Goal: Communication & Community: Answer question/provide support

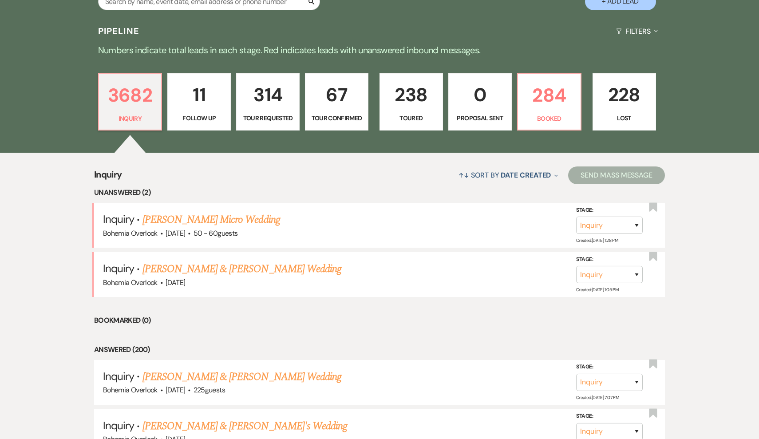
scroll to position [203, 0]
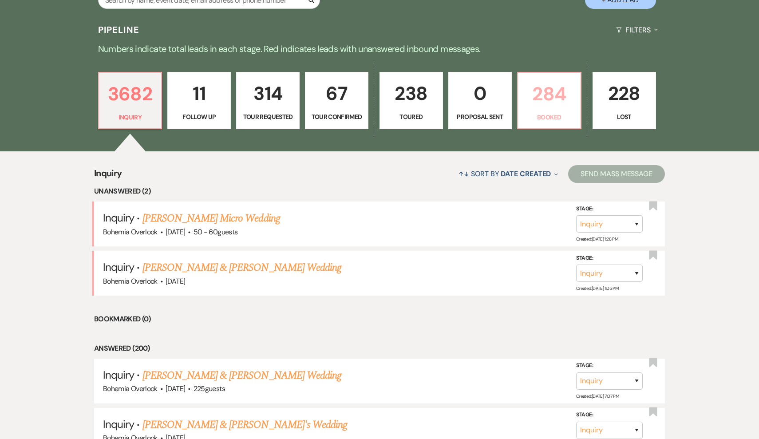
click at [565, 92] on p "284" at bounding box center [549, 94] width 52 height 30
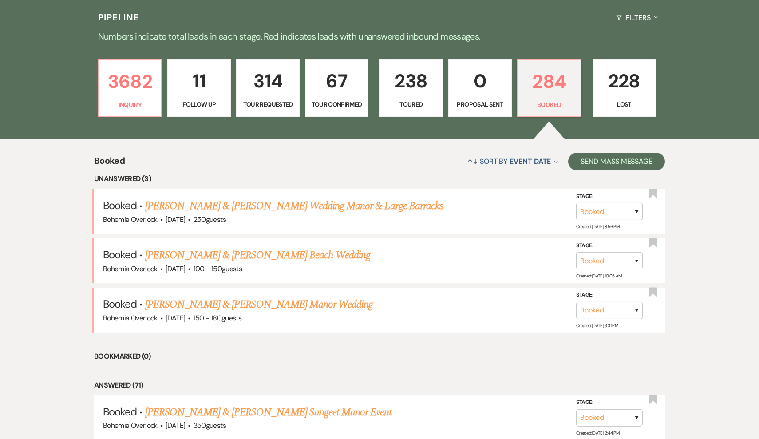
scroll to position [217, 0]
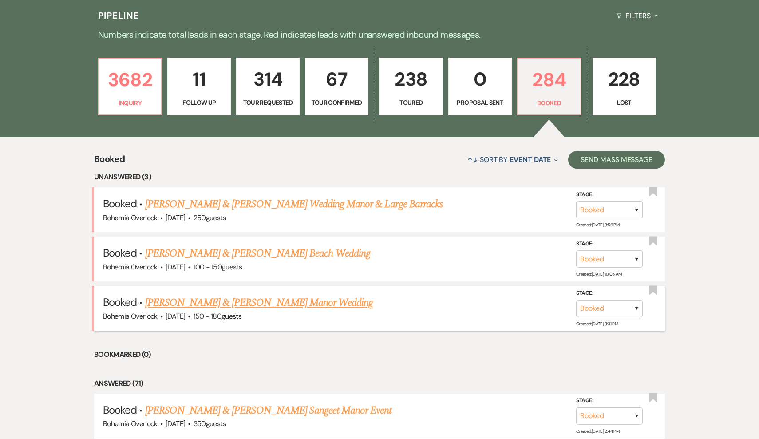
click at [306, 298] on link "[PERSON_NAME] & [PERSON_NAME] Manor Wedding" at bounding box center [259, 303] width 228 height 16
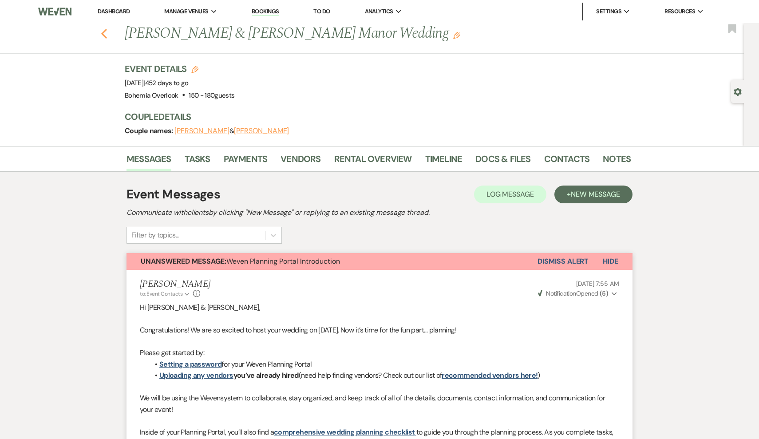
click at [104, 36] on icon "Previous" at bounding box center [104, 33] width 7 height 11
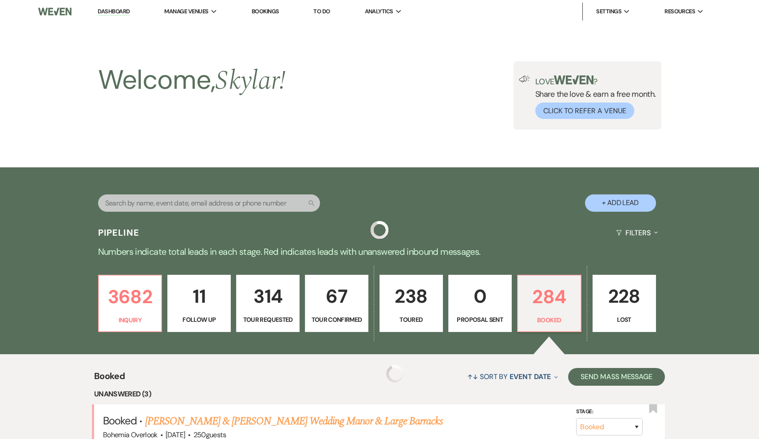
scroll to position [217, 0]
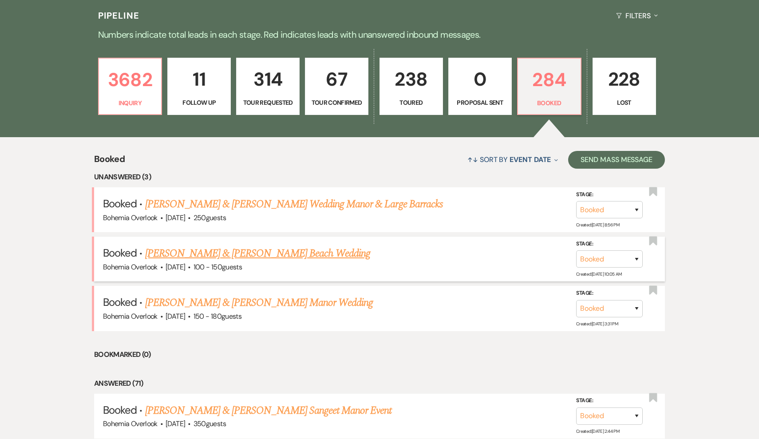
click at [233, 258] on h5 "Booked · [PERSON_NAME] & [PERSON_NAME] Beach Wedding" at bounding box center [379, 254] width 553 height 16
click at [293, 200] on link "[PERSON_NAME] & [PERSON_NAME] Wedding Manor & Large Barracks" at bounding box center [294, 204] width 298 height 16
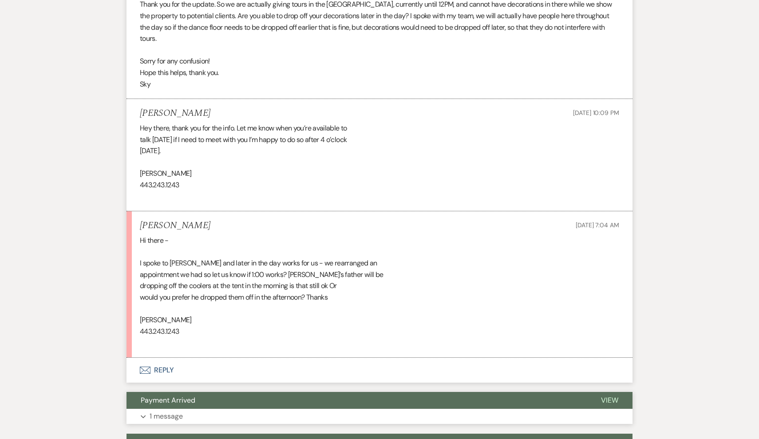
scroll to position [1432, 0]
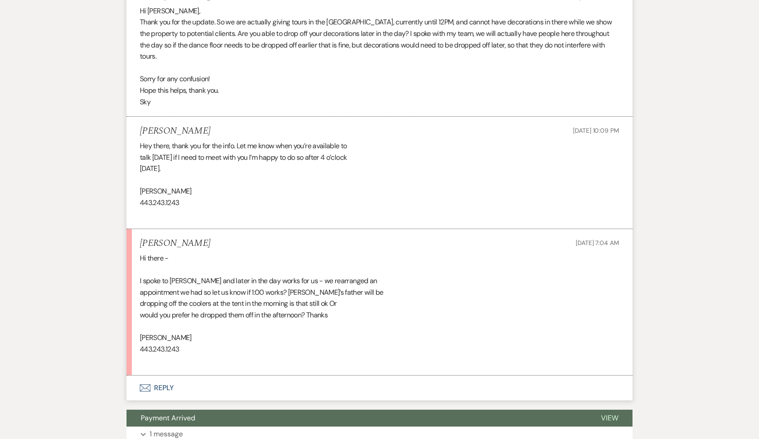
click at [158, 376] on button "Envelope Reply" at bounding box center [380, 388] width 506 height 25
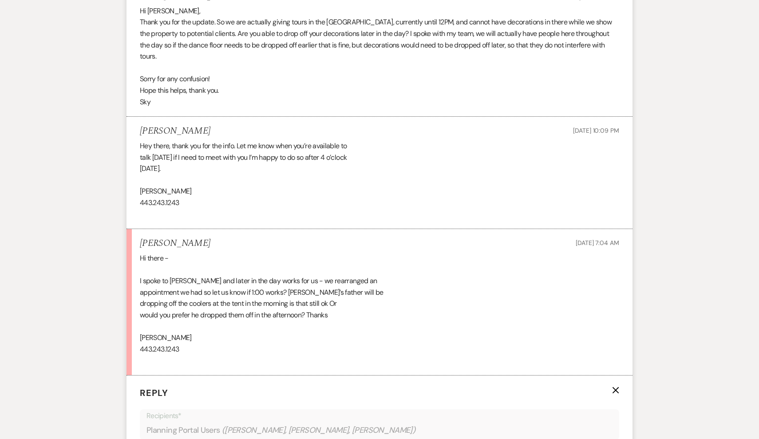
scroll to position [1651, 0]
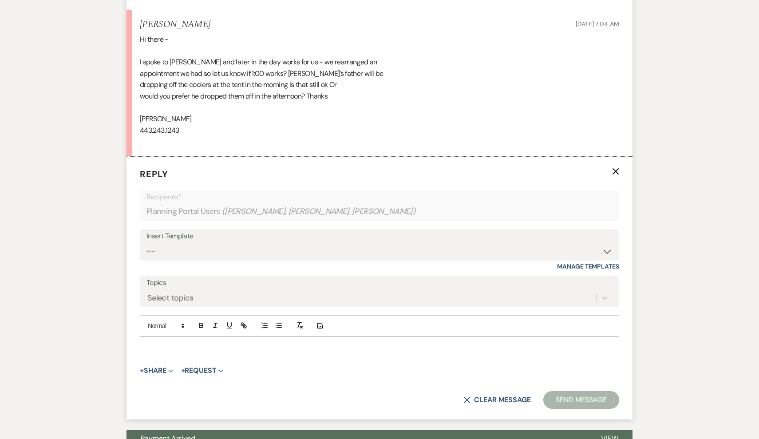
click at [205, 342] on p at bounding box center [379, 347] width 465 height 10
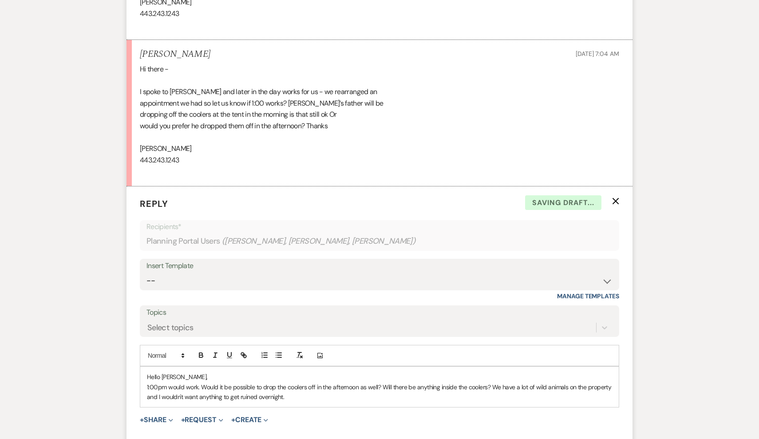
scroll to position [1625, 0]
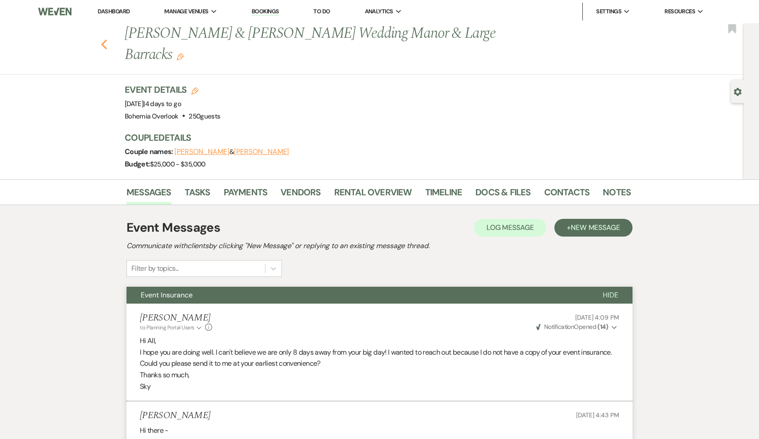
scroll to position [0, 0]
click at [106, 46] on icon "Previous" at bounding box center [104, 44] width 7 height 11
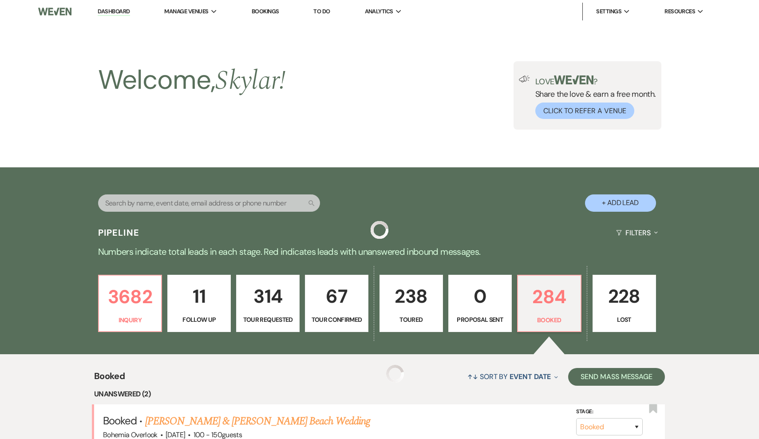
scroll to position [217, 0]
